Goal: Task Accomplishment & Management: Complete application form

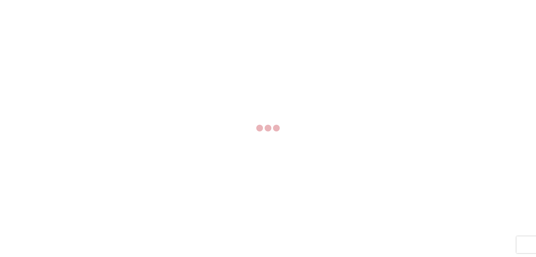
select select "FULL"
select select "LBS"
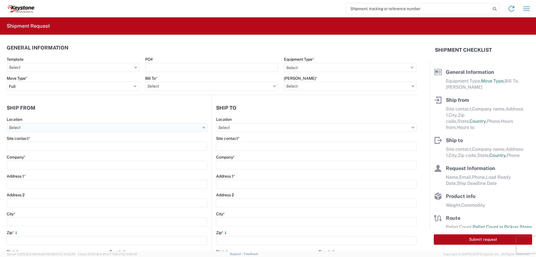
click at [33, 128] on input "Location" at bounding box center [107, 127] width 201 height 9
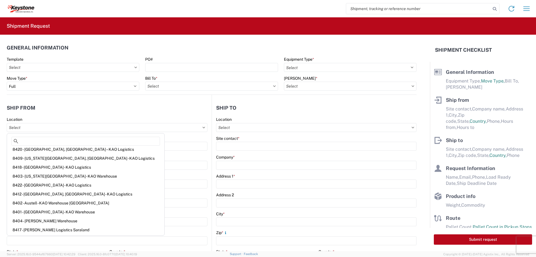
scroll to position [84, 0]
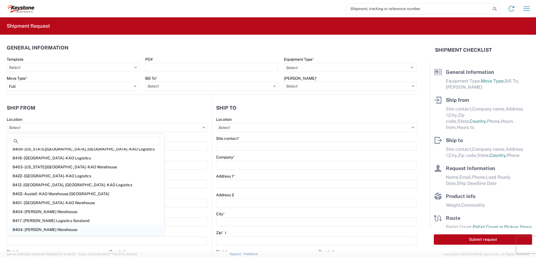
click at [33, 230] on div "8404 - [PERSON_NAME] Warehouse" at bounding box center [85, 229] width 155 height 9
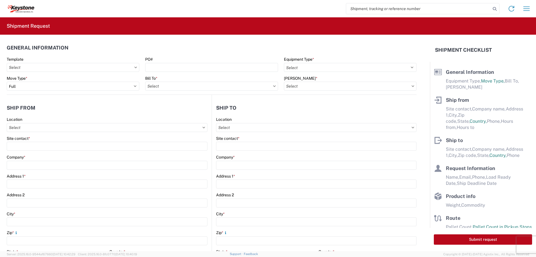
type input "8404 - [PERSON_NAME] Warehouse"
type input "KAO"
type input "[STREET_ADDRESS]"
type input "Suite 100"
type input "[PERSON_NAME]"
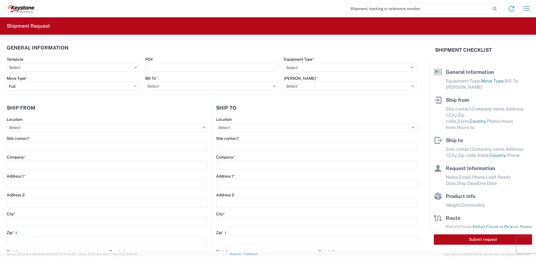
type input "75038"
select select "[GEOGRAPHIC_DATA]"
select select "US"
type input "[PHONE_NUMBER]"
type input "08:00"
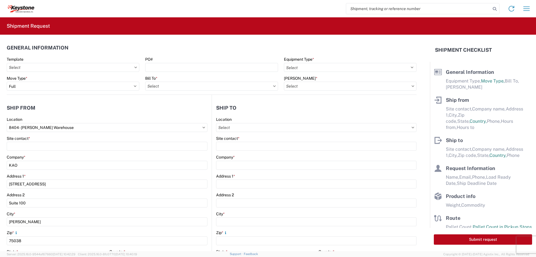
type input "14:00"
click at [145, 127] on input "8404 - [PERSON_NAME] Warehouse" at bounding box center [107, 127] width 201 height 9
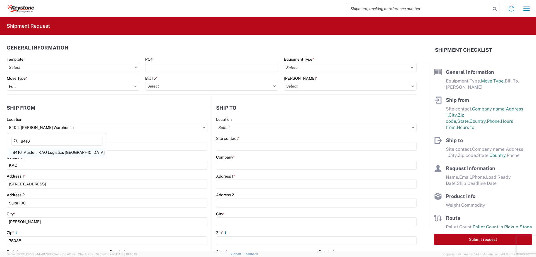
type input "8416"
click at [62, 149] on div "8416 - Austell - KAO Logistics [GEOGRAPHIC_DATA]" at bounding box center [57, 152] width 98 height 9
type input "8416 - Austell - KAO Logistics [GEOGRAPHIC_DATA]"
type input "[STREET_ADDRESS][PERSON_NAME]"
type input "Austell"
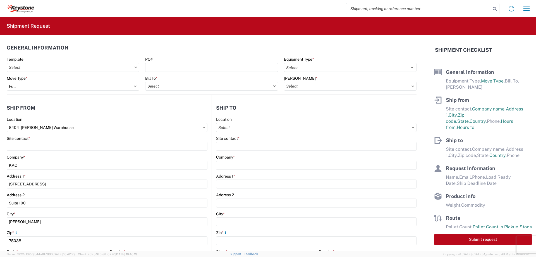
type input "30168"
select select "GA"
type input "07:00"
type input "17:00"
